Goal: Information Seeking & Learning: Learn about a topic

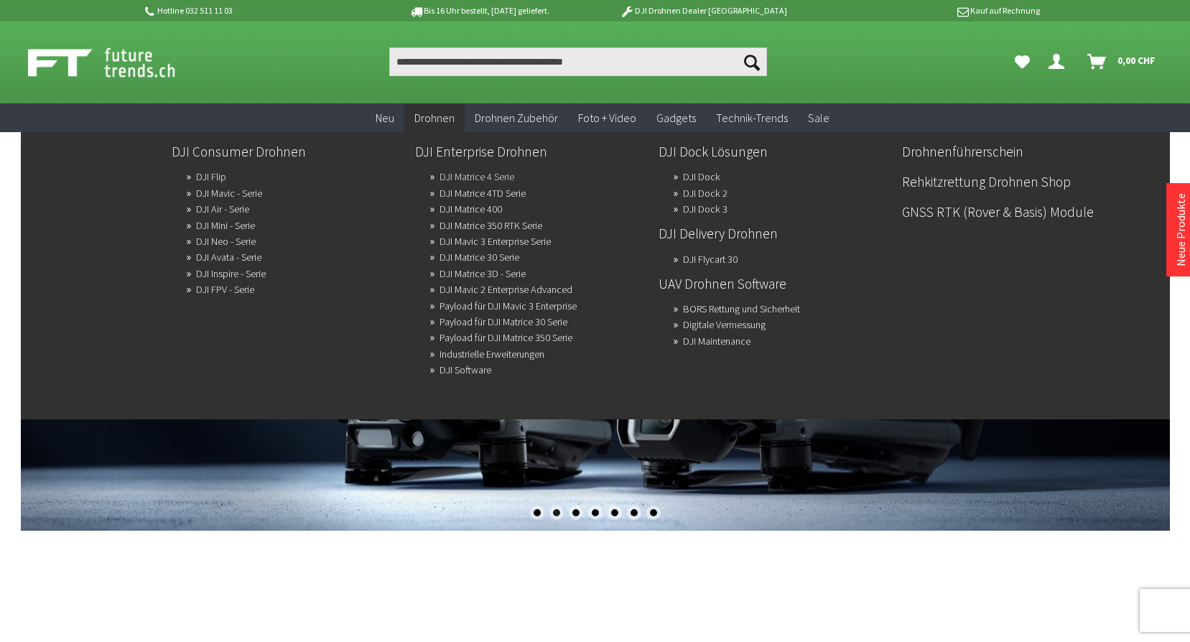
click at [473, 175] on link "DJI Matrice 4 Serie" at bounding box center [477, 177] width 75 height 20
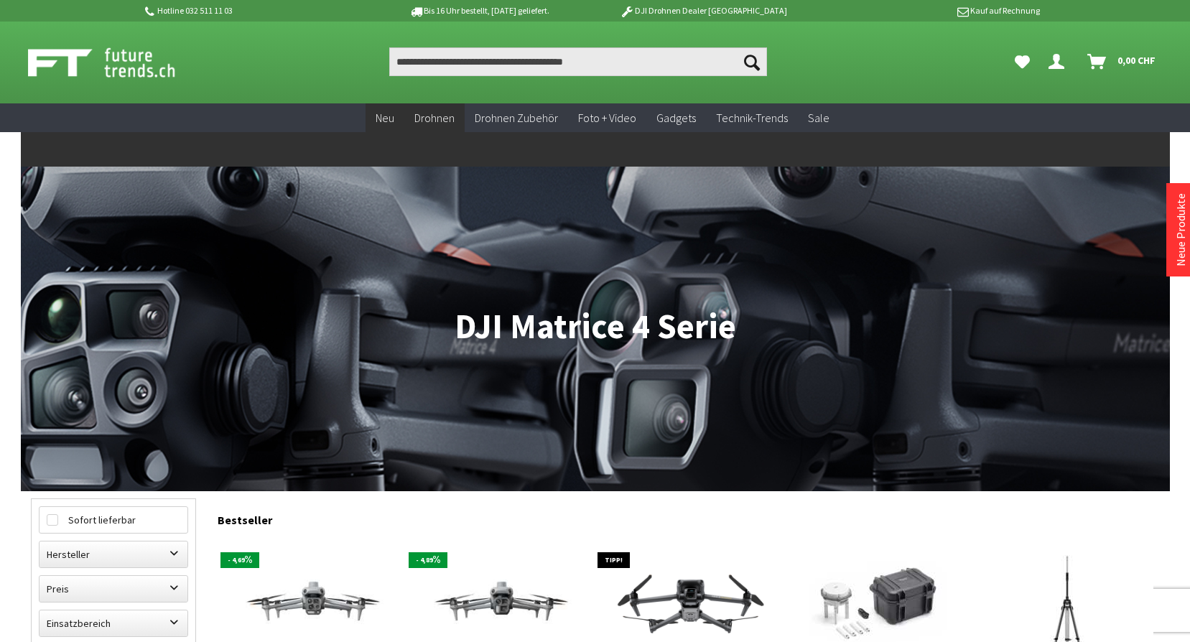
click at [392, 120] on span "Neu" at bounding box center [385, 118] width 19 height 14
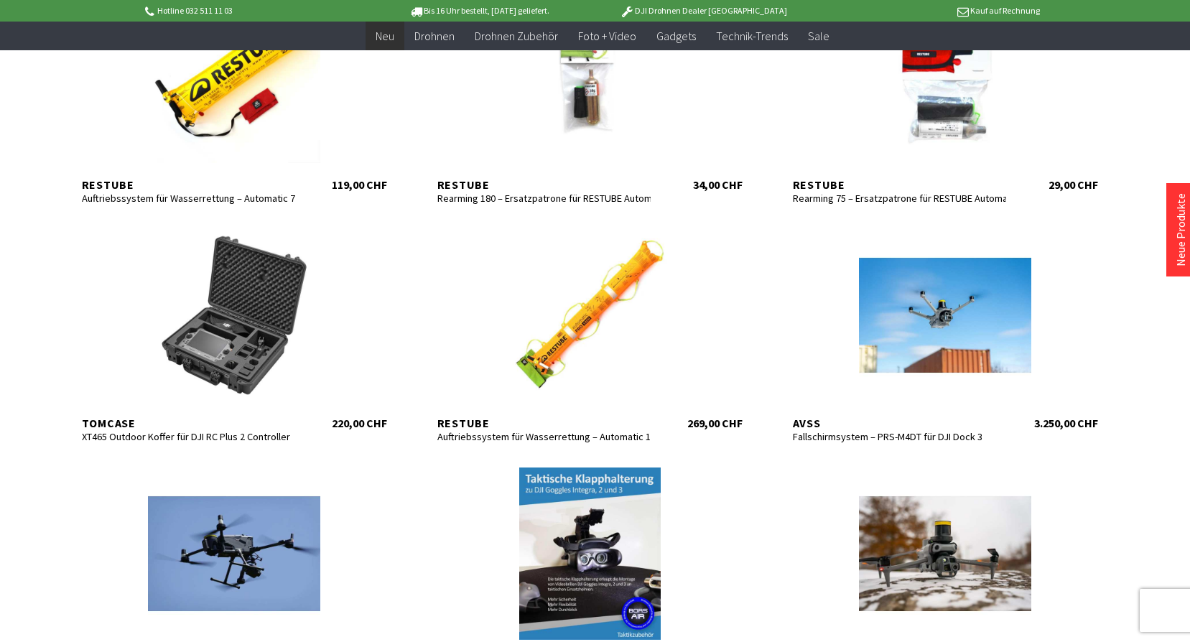
scroll to position [583, 0]
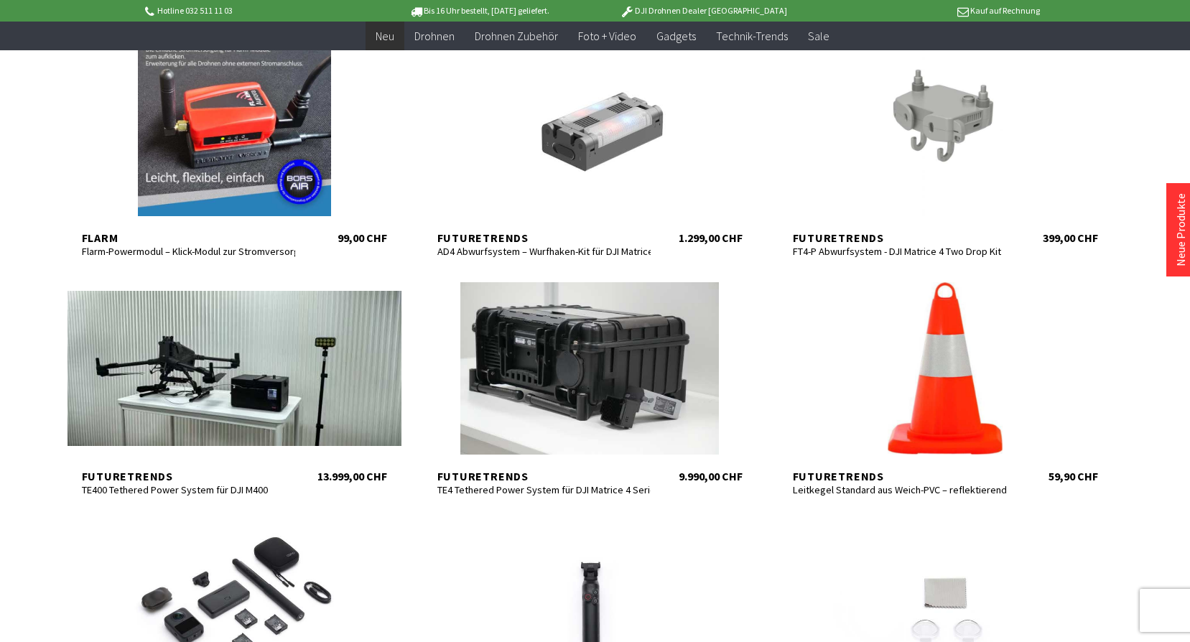
scroll to position [1267, 0]
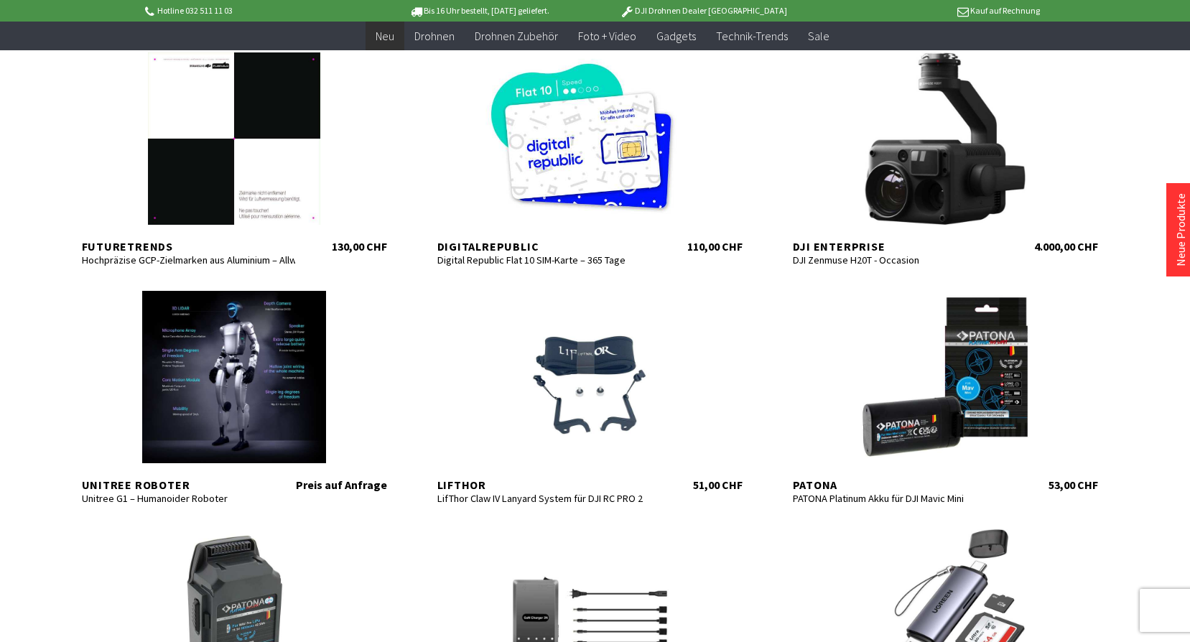
scroll to position [2959, 0]
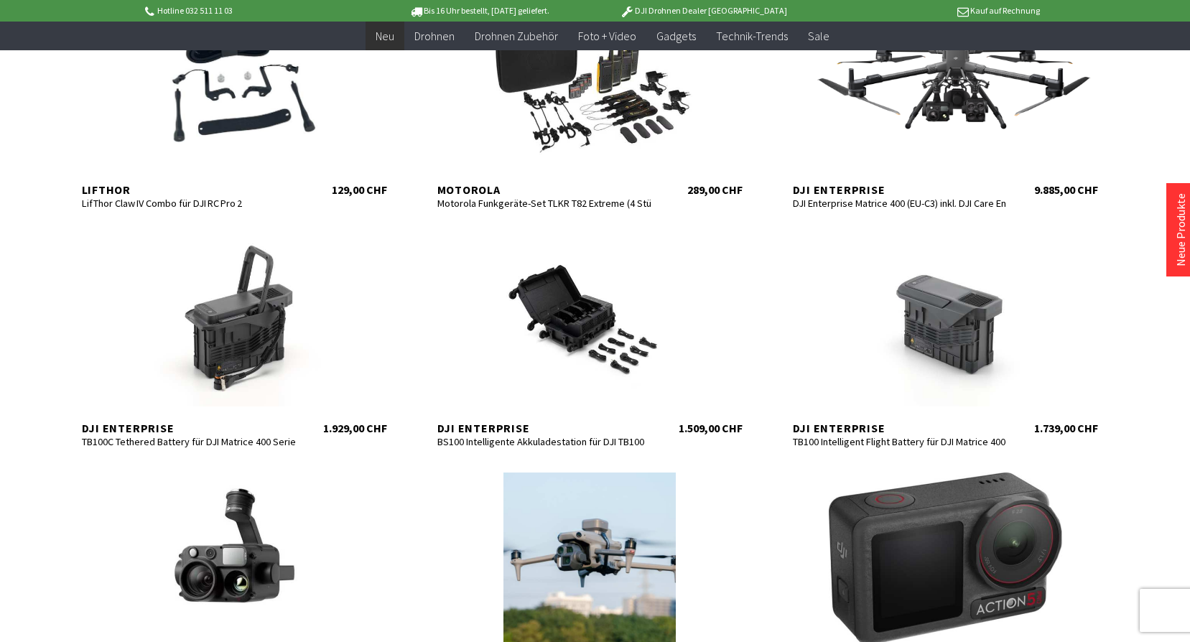
scroll to position [4165, 0]
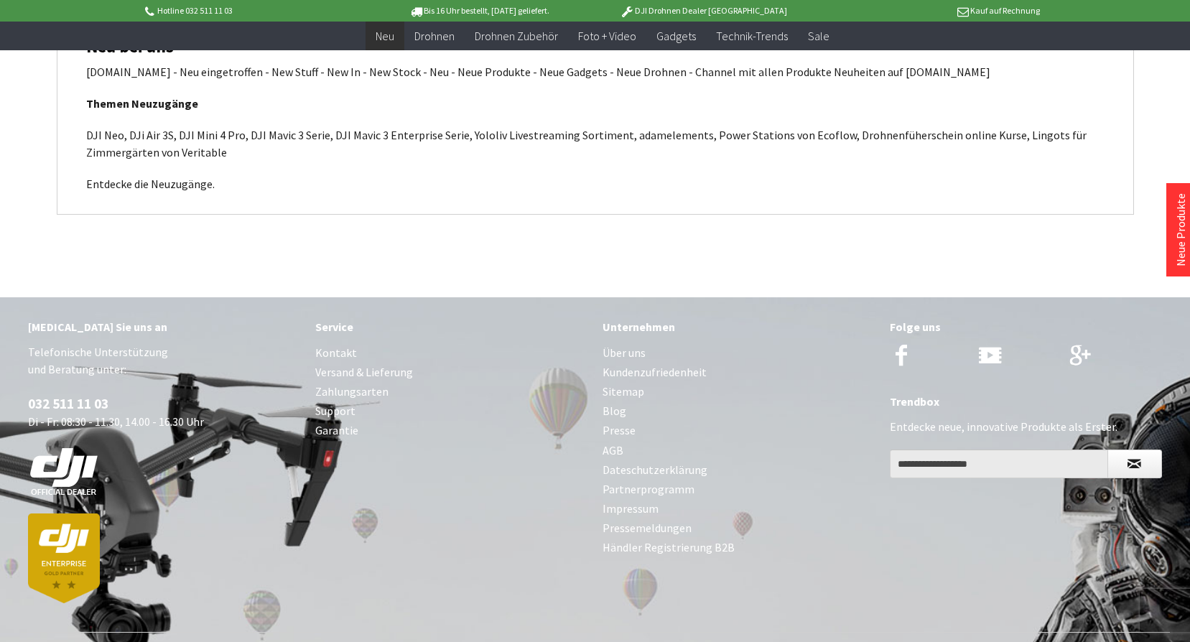
scroll to position [6146, 0]
